Goal: Information Seeking & Learning: Learn about a topic

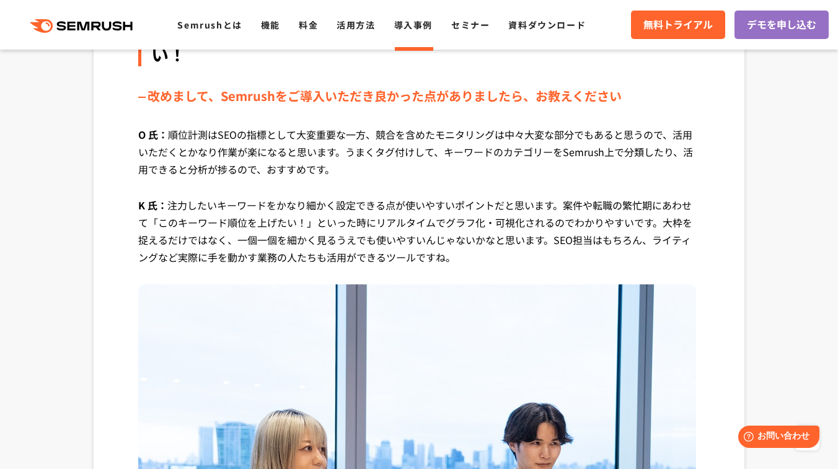
scroll to position [3108, 0]
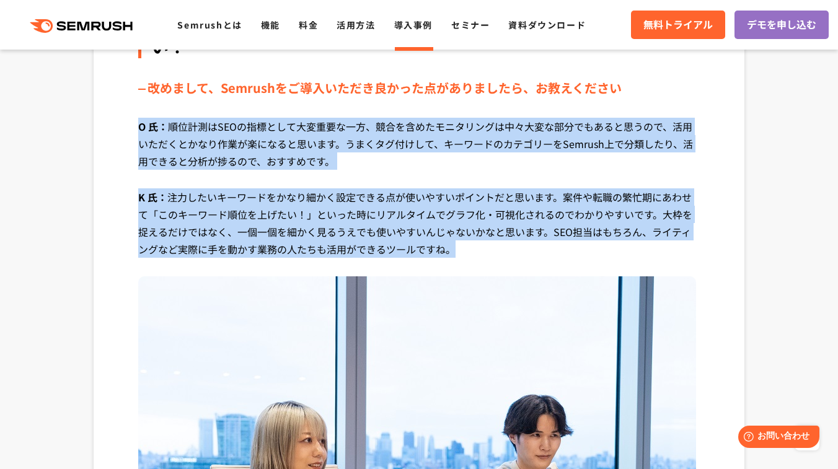
drag, startPoint x: 486, startPoint y: 254, endPoint x: 123, endPoint y: 133, distance: 382.0
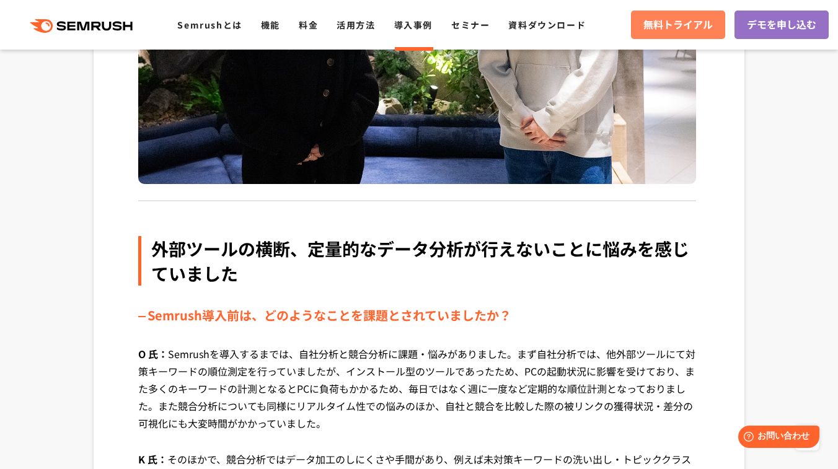
scroll to position [561, 0]
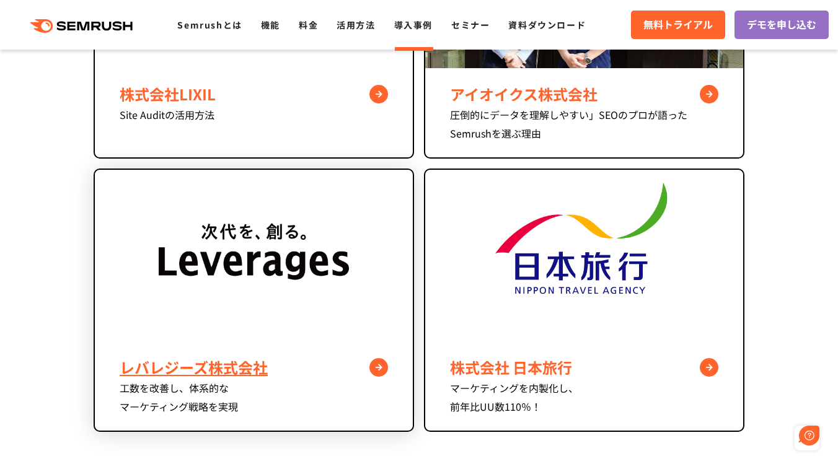
scroll to position [1035, 0]
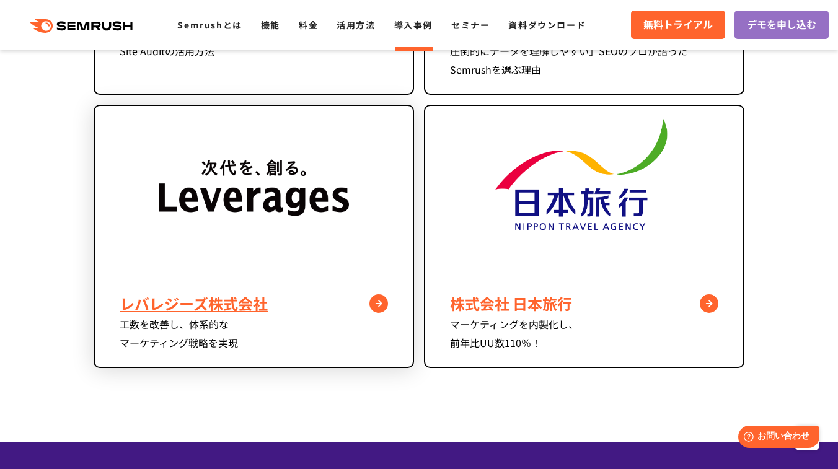
click at [248, 306] on div "レバレジーズ株式会社" at bounding box center [254, 304] width 268 height 22
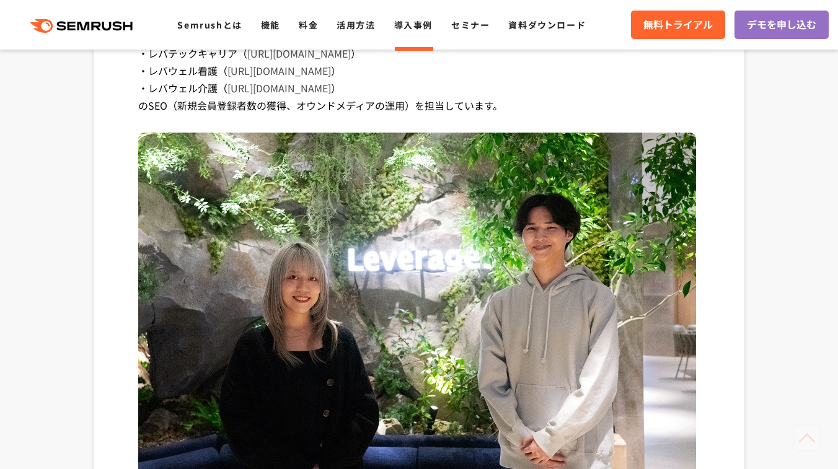
scroll to position [801, 0]
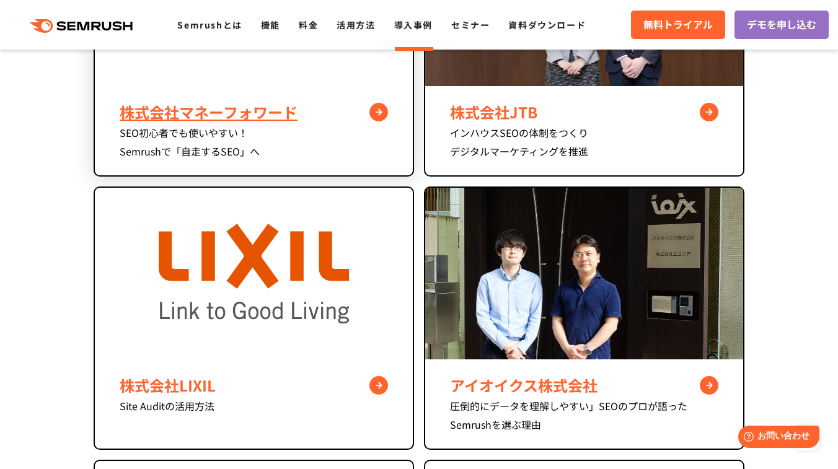
scroll to position [590, 0]
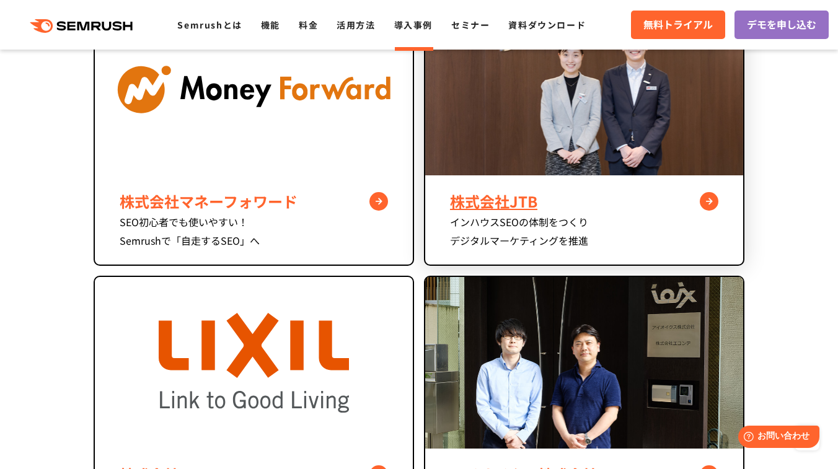
click at [468, 218] on div "インハウスSEOの体制をつくり デジタルマーケティングを推進" at bounding box center [584, 231] width 268 height 37
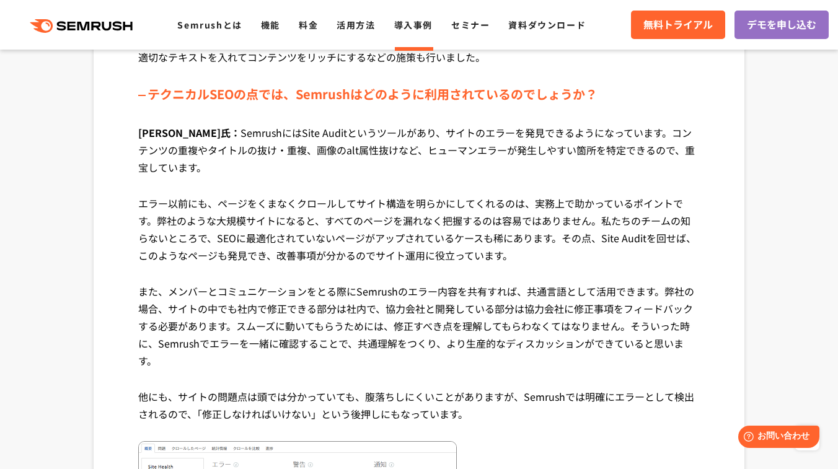
scroll to position [2226, 0]
